Goal: Task Accomplishment & Management: Use online tool/utility

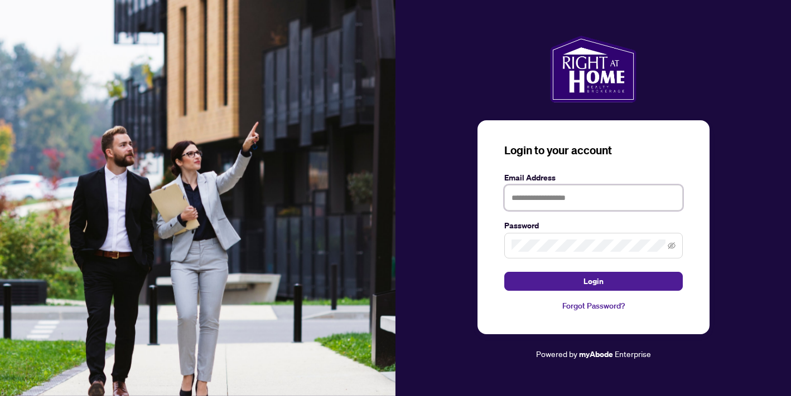
click at [546, 190] on input "text" at bounding box center [593, 198] width 178 height 26
type input "**********"
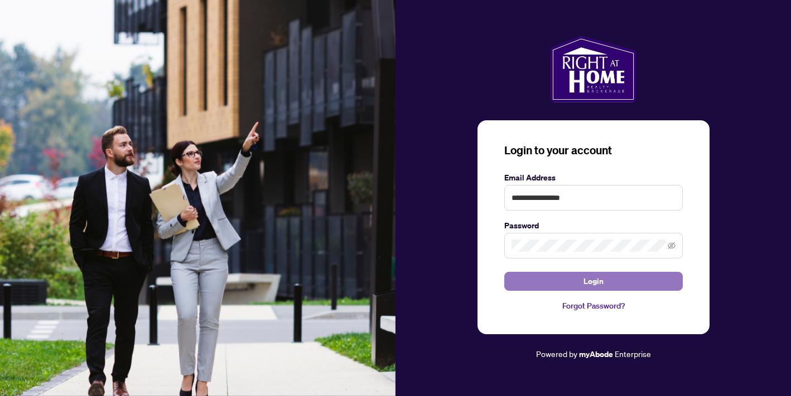
click at [589, 283] on span "Login" at bounding box center [593, 282] width 20 height 18
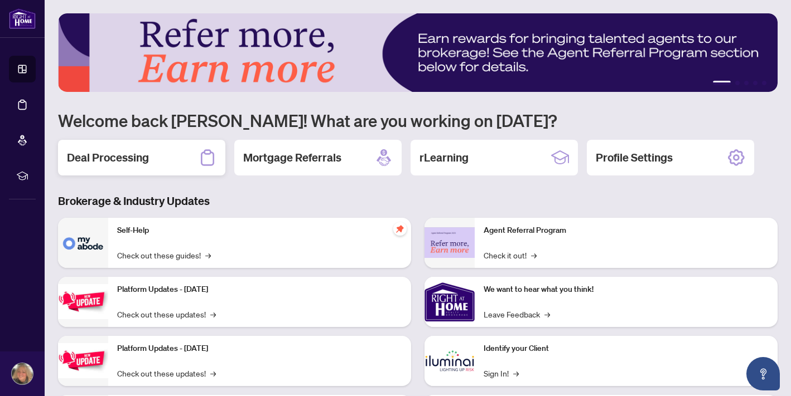
click at [126, 158] on h2 "Deal Processing" at bounding box center [108, 158] width 82 height 16
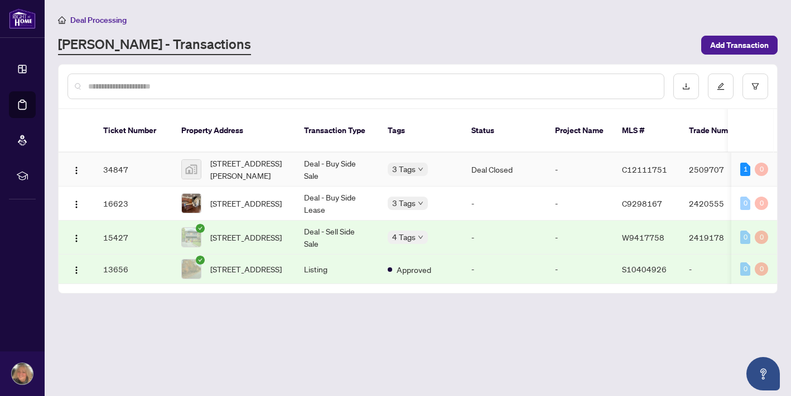
click at [490, 171] on td "Deal Closed" at bounding box center [504, 170] width 84 height 34
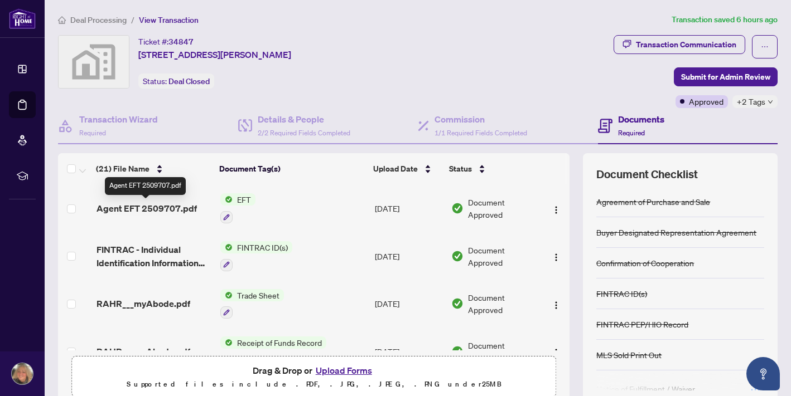
click at [152, 208] on span "Agent EFT 2509707.pdf" at bounding box center [146, 208] width 100 height 13
